Goal: Use online tool/utility: Utilize a website feature to perform a specific function

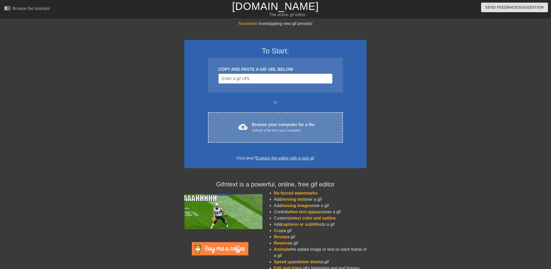
click at [246, 129] on span "cloud_upload" at bounding box center [243, 126] width 9 height 9
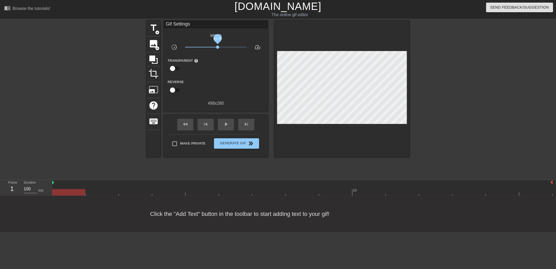
drag, startPoint x: 215, startPoint y: 47, endPoint x: 218, endPoint y: 51, distance: 4.3
click at [218, 51] on div "x1.15" at bounding box center [216, 48] width 70 height 8
click at [225, 121] on span "play_arrow" at bounding box center [226, 124] width 6 height 6
click at [225, 121] on span "pause" at bounding box center [226, 124] width 6 height 6
click at [184, 126] on span "fast_rewind" at bounding box center [185, 124] width 6 height 6
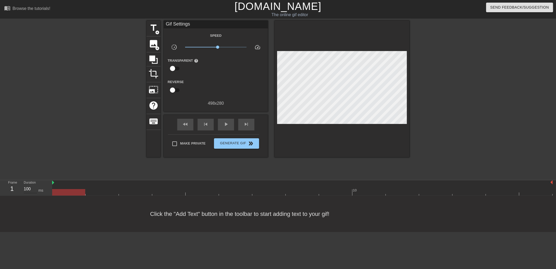
drag, startPoint x: 84, startPoint y: 191, endPoint x: 32, endPoint y: 192, distance: 52.9
click at [32, 191] on div "Frame 1 Duration 100 ms 10" at bounding box center [278, 188] width 556 height 16
drag, startPoint x: 53, startPoint y: 181, endPoint x: 38, endPoint y: 184, distance: 15.1
click at [38, 184] on div "Frame 1 Duration 100 ms 10" at bounding box center [278, 188] width 556 height 16
click at [220, 124] on div "play_arrow" at bounding box center [226, 125] width 16 height 12
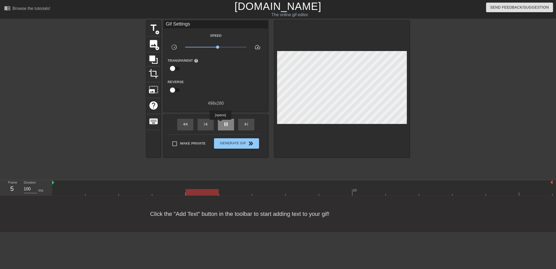
click at [220, 124] on div "pause" at bounding box center [226, 125] width 16 height 12
drag, startPoint x: 231, startPoint y: 193, endPoint x: 17, endPoint y: 212, distance: 214.8
click at [17, 212] on div "menu_book Browse the tutorials! [DOMAIN_NAME] The online gif editor Send Feedba…" at bounding box center [278, 116] width 556 height 232
click at [151, 30] on span "title" at bounding box center [154, 28] width 10 height 10
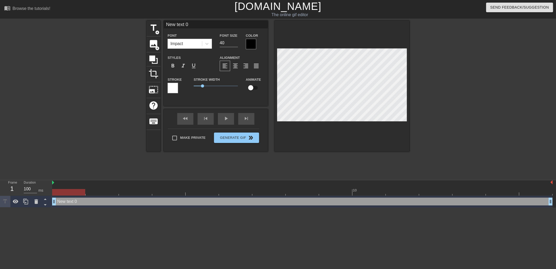
click at [64, 204] on div "New text 0 drag_handle drag_handle" at bounding box center [302, 202] width 500 height 8
type input "D"
type textarea "D"
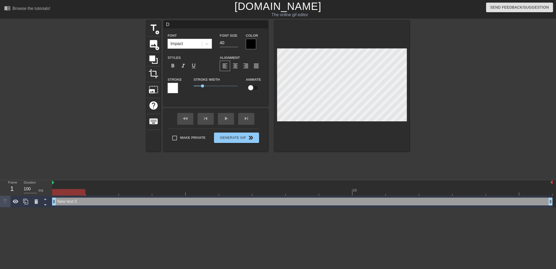
scroll to position [1, 1]
type input "DQ"
type textarea "DQ"
type input "DQ"
type textarea "DQ"
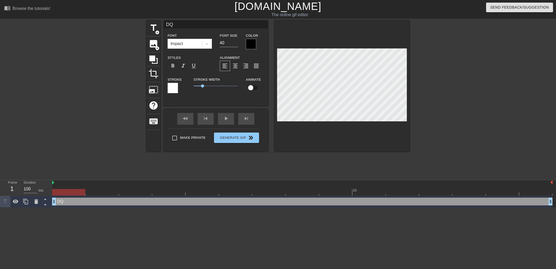
type input "DQ a"
type textarea "DQ a"
type input "DQ an"
type textarea "DQ an"
type input "DQ and"
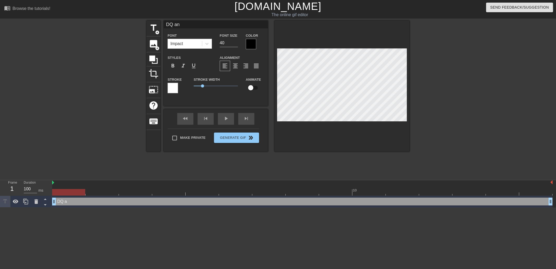
type textarea "DQ and"
type input "DQ and"
type textarea "DQ and"
type input "DQ and t"
type textarea "DQ and t"
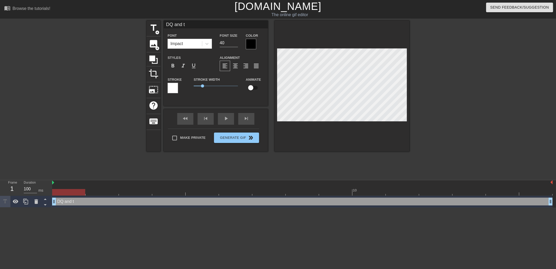
type input "DQ and th"
type textarea "DQ and th"
type input "DQ and the"
type textarea "DQ and the"
type input "DQ and thei"
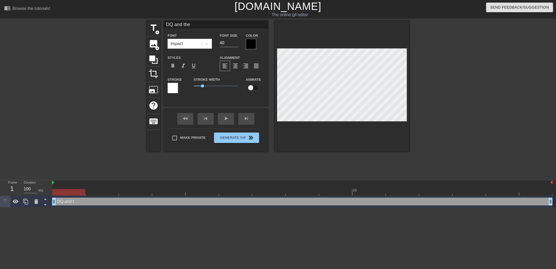
type textarea "DQ and thei"
type input "DQ and their"
type textarea "DQ and their"
type input "DQ and their"
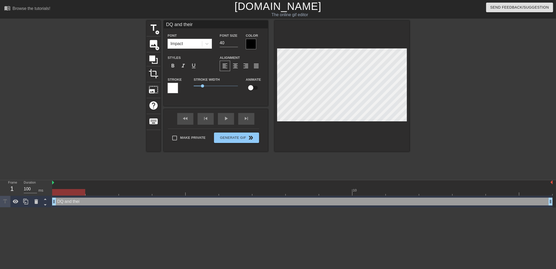
type textarea "DQ and their"
type input "DQ and their Y"
type textarea "DQ and their Y"
type input "DQ and their Ye"
type textarea "DQ and their Ye"
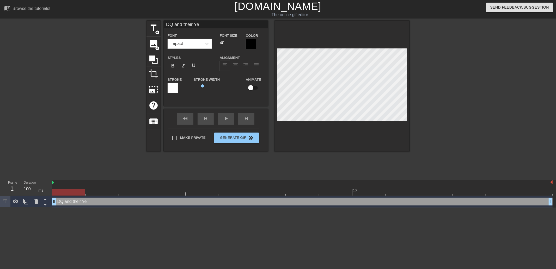
scroll to position [1, 2]
type input "DQ and their Yel"
type textarea "DQ and their Yel"
type input "DQ and their Yelo"
type textarea "DQ and their Yelo"
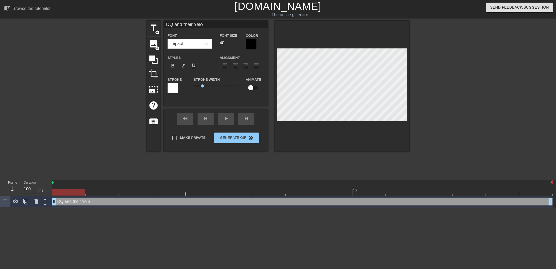
type input "DQ and their Yel"
type textarea "DQ and their Yel"
type input "DQ and their Ye"
type textarea "DQ and their Ye"
type input "DQ and their Y"
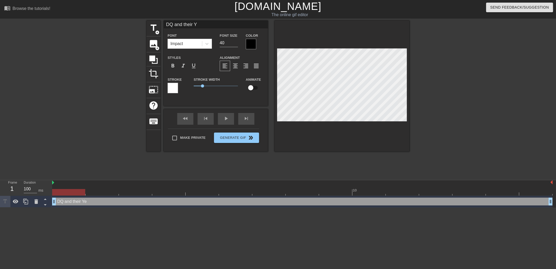
type textarea "DQ and their Y"
type input "DQ and their"
type textarea "DQ and their"
type input "DQ and their f"
type textarea "DQ and their f"
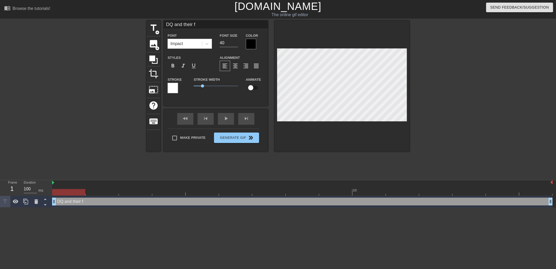
type input "DQ and their fl"
type textarea "DQ and their fl"
type input "DQ and their fla"
type textarea "DQ and their fla"
type input "DQ and their flag"
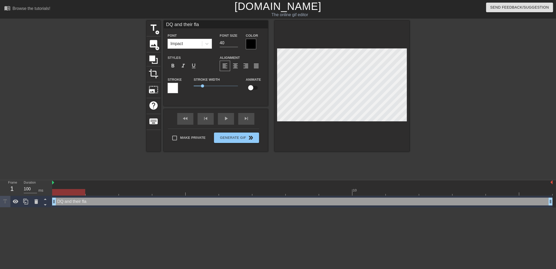
type textarea "DQ and their flag"
type input "DQ and their flags"
type textarea "DQ and their flags"
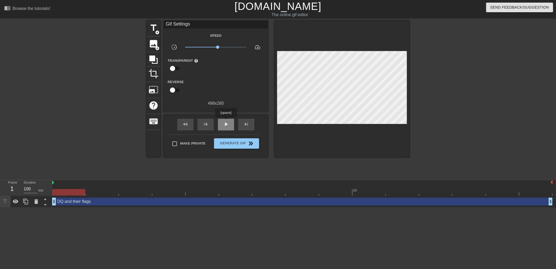
click at [226, 121] on span "play_arrow" at bounding box center [226, 124] width 6 height 6
click at [226, 121] on span "pause" at bounding box center [226, 124] width 6 height 6
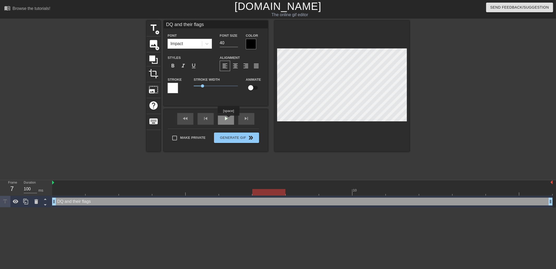
click at [228, 119] on div "play_arrow" at bounding box center [226, 119] width 16 height 12
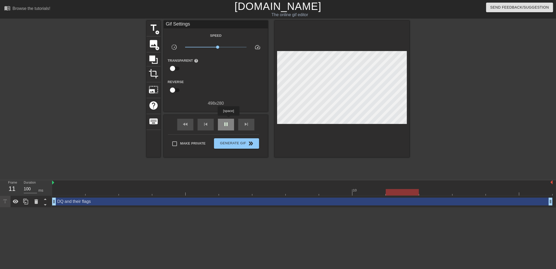
click at [228, 119] on div "pause" at bounding box center [226, 125] width 16 height 12
drag, startPoint x: 368, startPoint y: 192, endPoint x: 51, endPoint y: 204, distance: 317.1
click at [40, 208] on html "menu_book Browse the tutorials! [DOMAIN_NAME] The online gif editor Send Feedba…" at bounding box center [278, 104] width 556 height 208
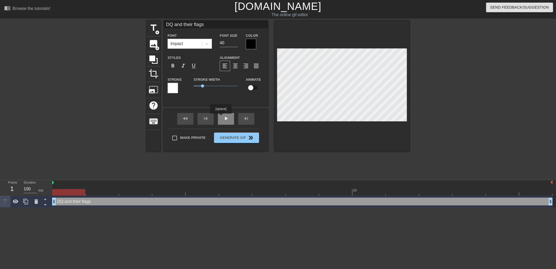
click at [221, 117] on div "fast_rewind skip_previous play_arrow skip_next" at bounding box center [215, 119] width 85 height 20
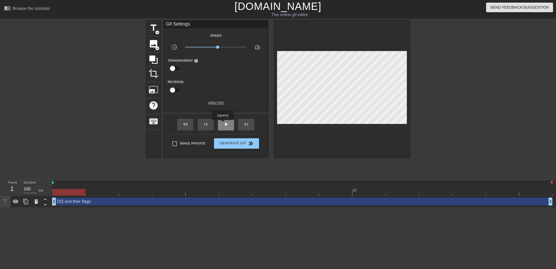
click at [223, 124] on span "play_arrow" at bounding box center [226, 124] width 6 height 6
click at [223, 126] on span "pause" at bounding box center [226, 124] width 6 height 6
drag, startPoint x: 464, startPoint y: 194, endPoint x: 431, endPoint y: 194, distance: 33.9
click at [431, 194] on div at bounding box center [435, 192] width 33 height 7
drag, startPoint x: 429, startPoint y: 191, endPoint x: 346, endPoint y: 193, distance: 83.4
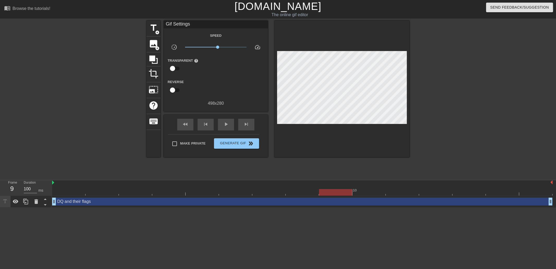
click at [346, 193] on div at bounding box center [335, 192] width 33 height 7
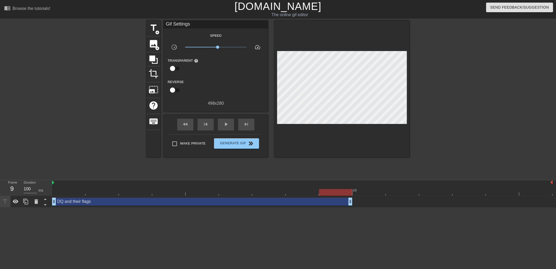
drag, startPoint x: 549, startPoint y: 202, endPoint x: 341, endPoint y: 204, distance: 207.5
click at [152, 26] on span "title" at bounding box center [154, 28] width 10 height 10
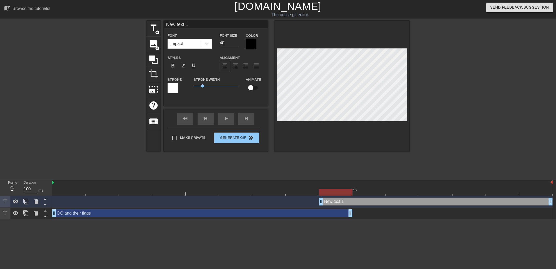
scroll to position [1, 1]
type input "O"
type textarea "O"
type input "On"
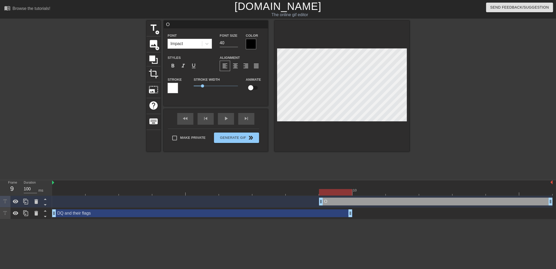
type textarea "On"
type input "Onl"
type textarea "Onl"
type input "Only"
type textarea "Only"
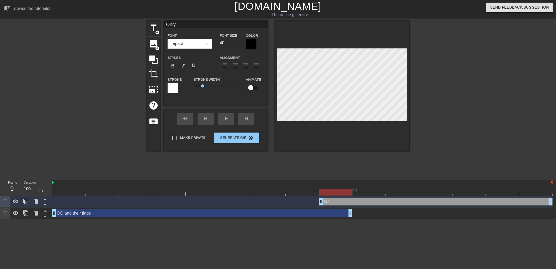
type input "Only"
type textarea "Only"
type input "Only 2"
type textarea "Only 2"
type input "Only 2"
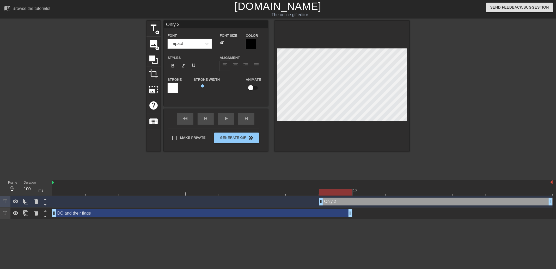
type textarea "Only 2"
type input "Only 2 l"
type textarea "Only 2 l"
type input "Only 2 li"
type textarea "Only 2 li"
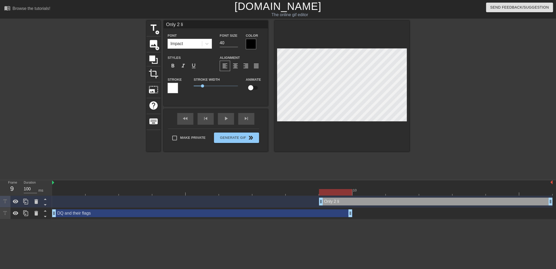
type input "Only 2 lit"
type textarea "Only 2 lit"
type input "Only 2 litt"
type textarea "Only 2 litt"
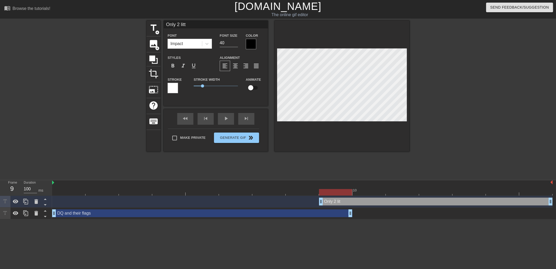
type input "Only 2 littl"
type textarea "Only 2 littl"
type input "Only 2 little"
type textarea "Only 2 little"
type input "Only 2 little"
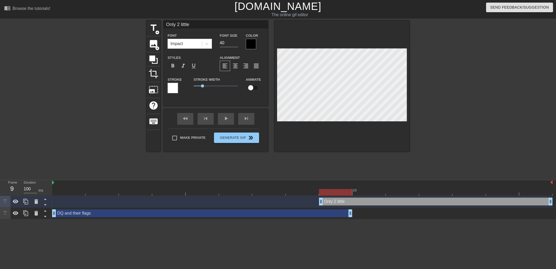
type textarea "Only 2 little"
type input "Only 2 little c"
type textarea "Only 2 little c"
type input "Only 2 little ch"
type textarea "Only 2 little ch"
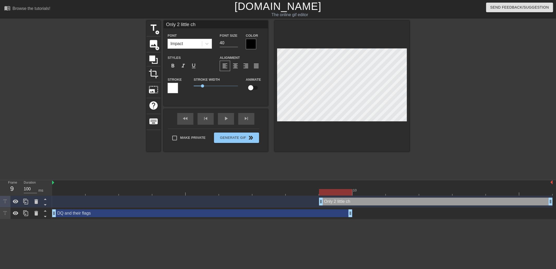
type input "Only 2 little cha"
type textarea "Only 2 little cha"
type input "Only 2 little chan"
type textarea "Only 2 little chan"
type input "Only 2 [PERSON_NAME]"
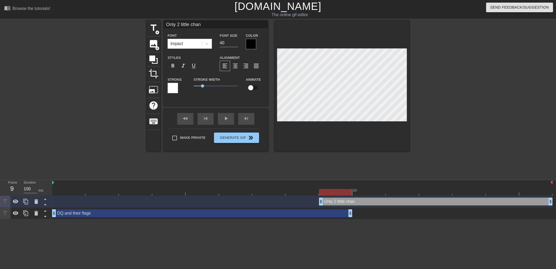
type textarea "Only 2 [PERSON_NAME]"
type input "Only 2 little change"
type textarea "Only 2 little change"
type input "Only 2 little changes"
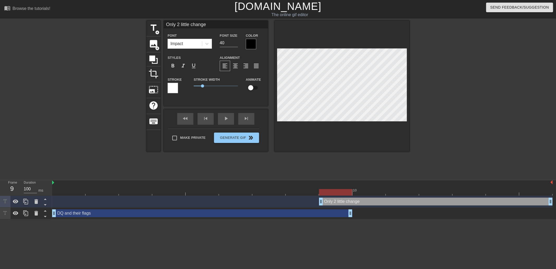
type textarea "Only 2 little changes"
type input "Only 2 little changes""
type textarea "Only 2 little changes""
type input ""Only 2 little changes""
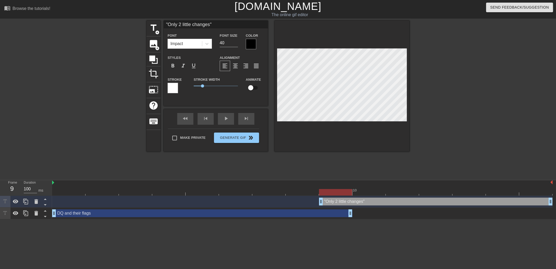
type textarea ""Only 2 little changes""
click at [212, 87] on div "title add_circle image add_circle crop photo_size_select_large help keyboard "O…" at bounding box center [277, 86] width 263 height 131
type input "2 little changes""
type textarea "2 little changes""
type input ""2 little changes""
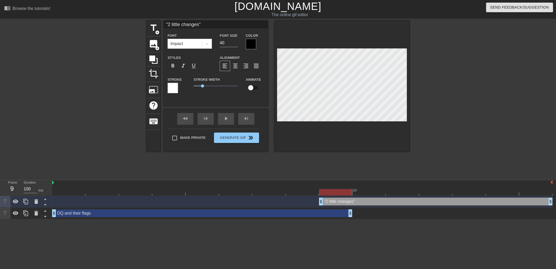
type textarea ""2 little changes""
drag, startPoint x: 350, startPoint y: 212, endPoint x: 324, endPoint y: 212, distance: 25.5
click at [324, 212] on div "DQ and their flags drag_handle drag_handle" at bounding box center [302, 214] width 500 height 8
drag, startPoint x: 251, startPoint y: 192, endPoint x: 49, endPoint y: 180, distance: 203.1
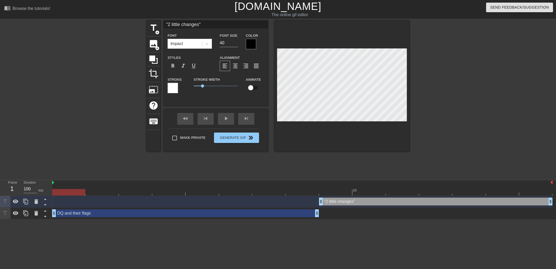
click at [49, 180] on div "Frame 1 Duration 100 ms 10 "2 little changes" drag_handle drag_handle DQ and th…" at bounding box center [278, 199] width 556 height 39
click at [224, 125] on div "fast_rewind skip_previous play_arrow skip_next" at bounding box center [215, 119] width 85 height 20
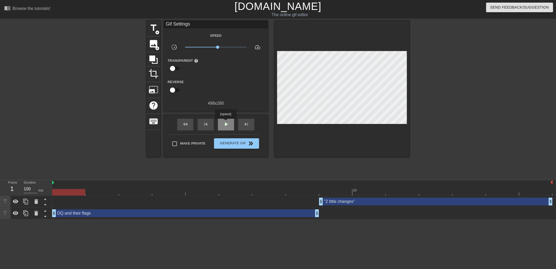
click at [225, 122] on span "play_arrow" at bounding box center [226, 124] width 6 height 6
click at [241, 142] on span "Generate Gif double_arrow" at bounding box center [236, 143] width 41 height 6
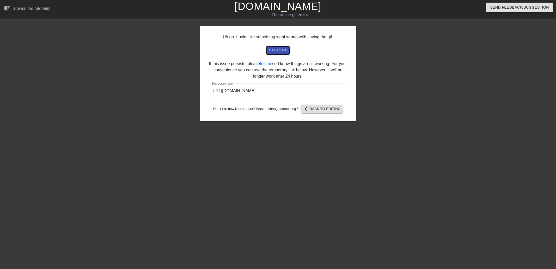
click at [277, 53] on span "try again" at bounding box center [277, 50] width 19 height 6
click at [265, 87] on input "[URL][DOMAIN_NAME]" at bounding box center [278, 91] width 140 height 15
